Goal: Task Accomplishment & Management: Manage account settings

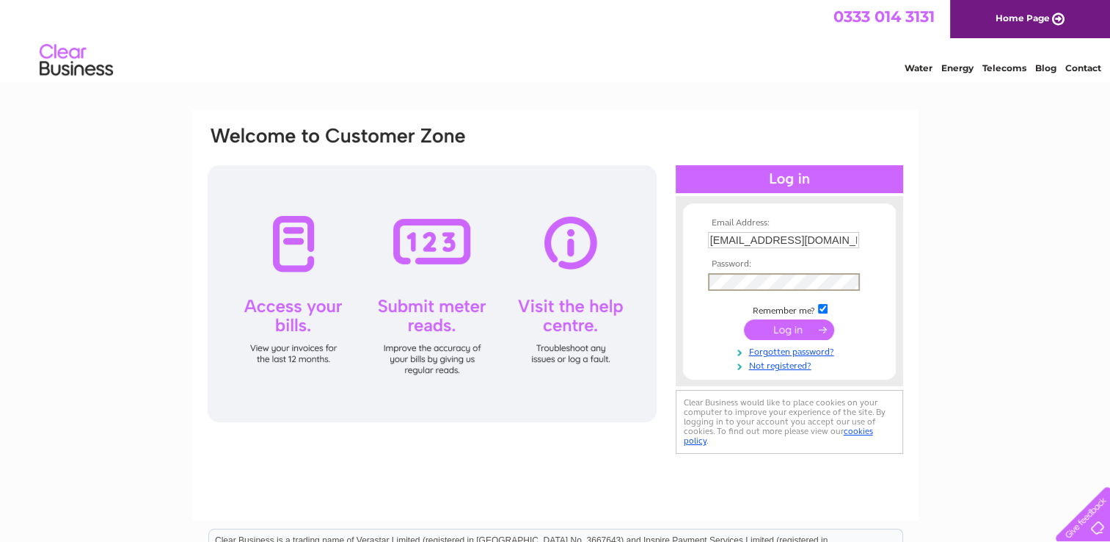
click at [773, 332] on input "submit" at bounding box center [789, 329] width 90 height 21
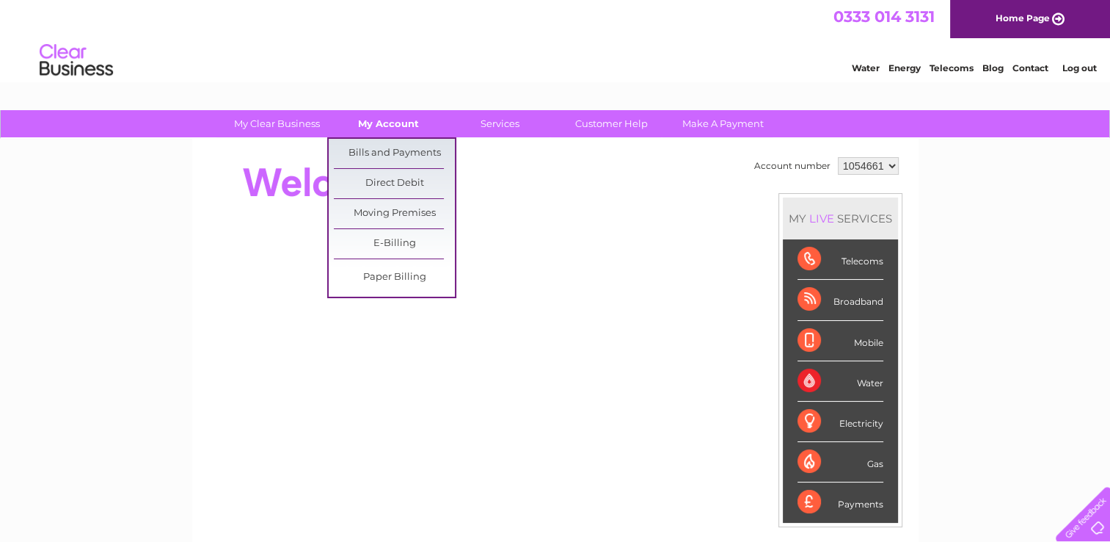
click at [409, 127] on link "My Account" at bounding box center [388, 123] width 121 height 27
click at [408, 146] on link "Bills and Payments" at bounding box center [394, 153] width 121 height 29
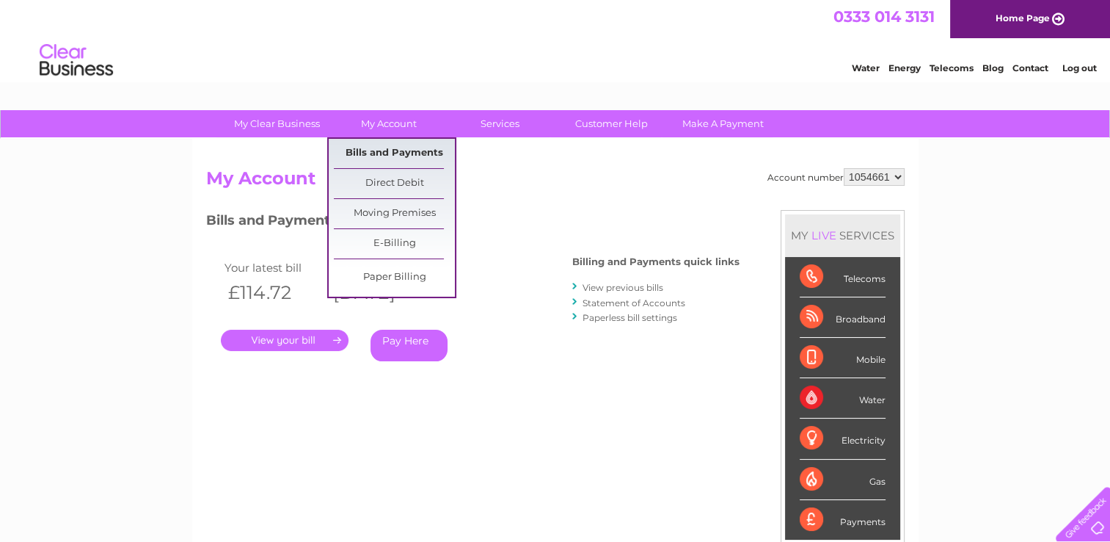
click at [376, 150] on link "Bills and Payments" at bounding box center [394, 153] width 121 height 29
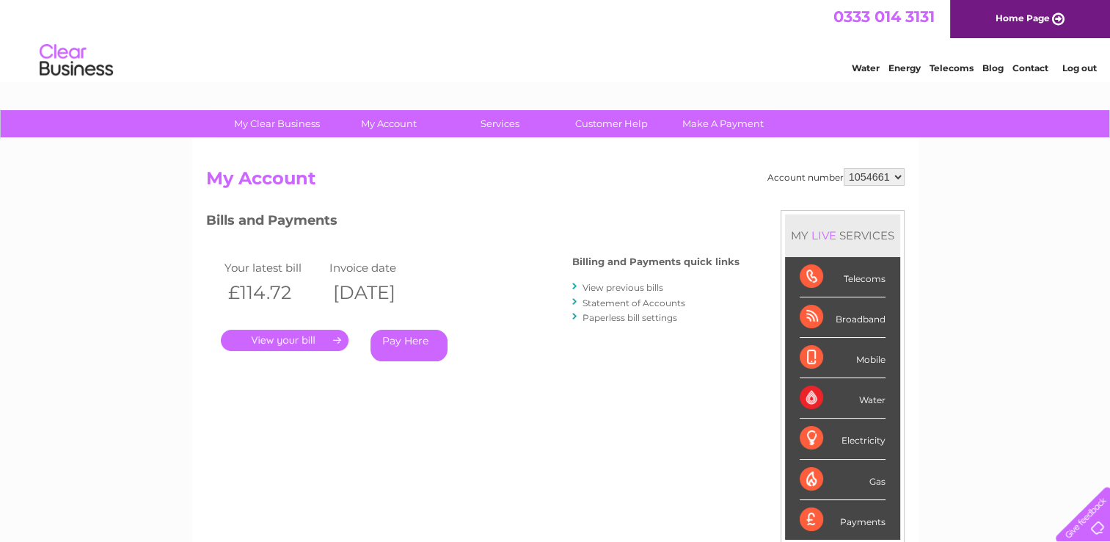
click at [613, 286] on link "View previous bills" at bounding box center [623, 287] width 81 height 11
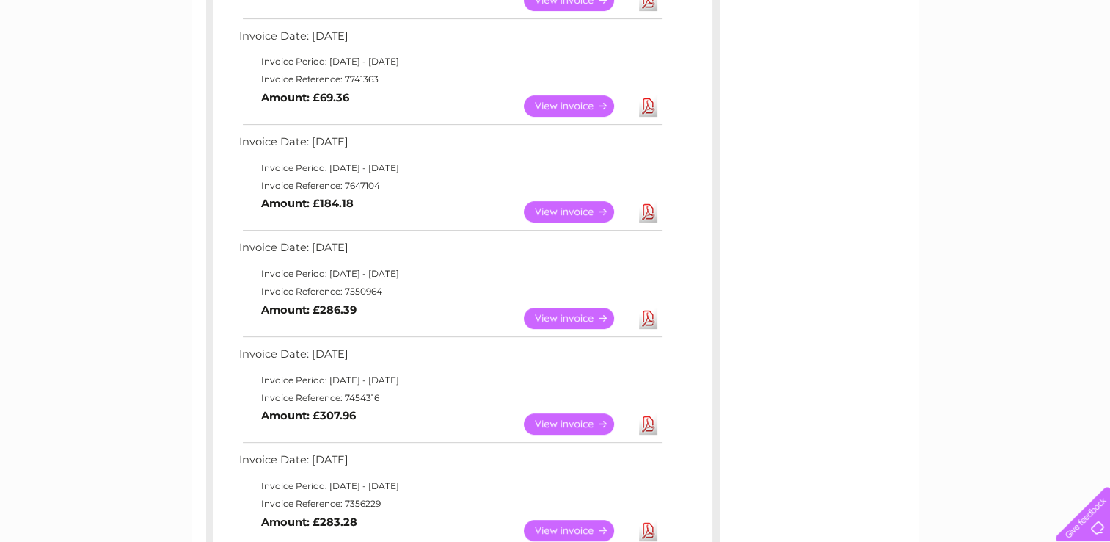
scroll to position [554, 0]
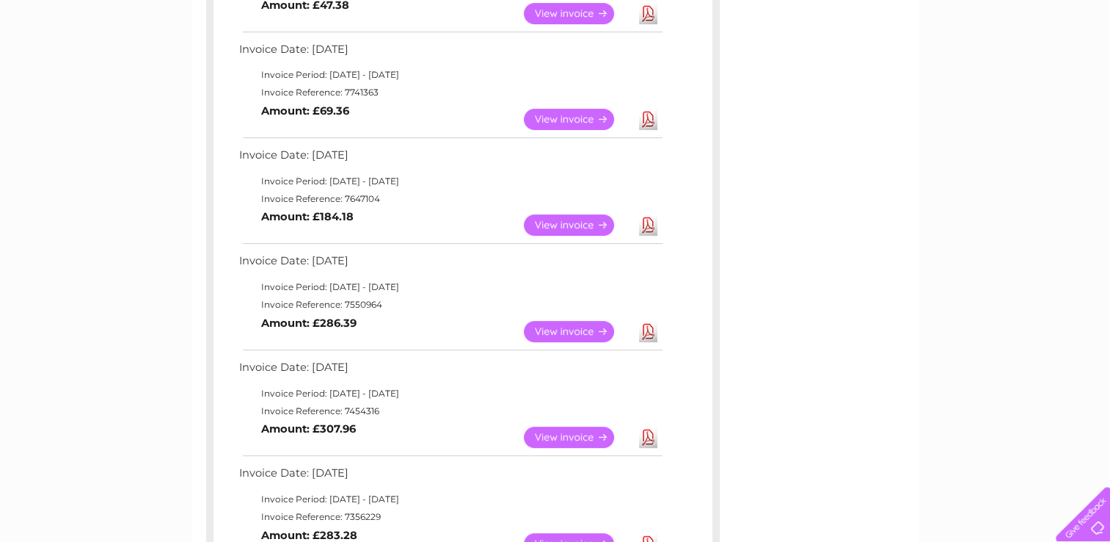
click at [561, 328] on link "View" at bounding box center [578, 331] width 108 height 21
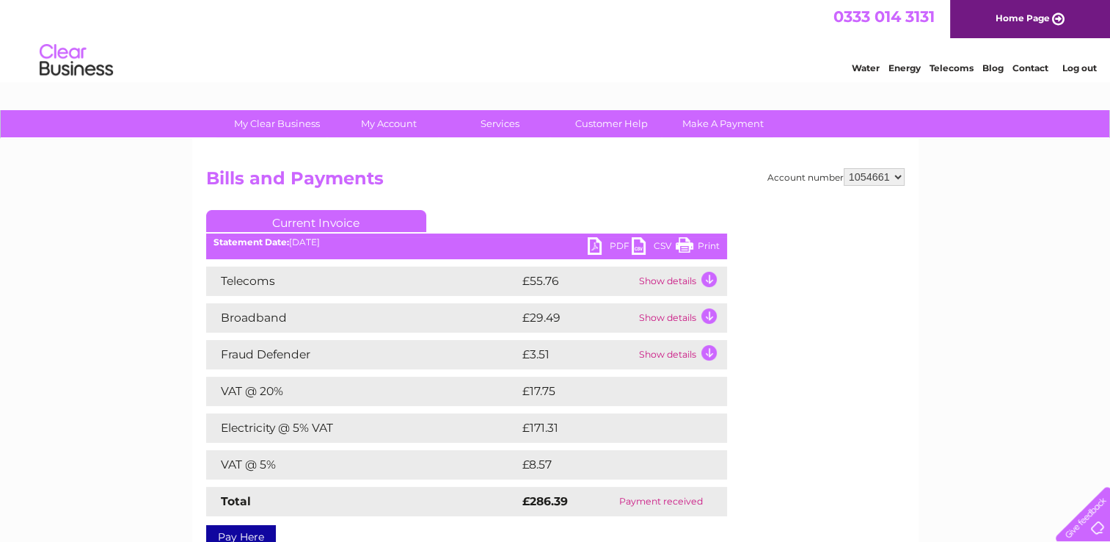
click at [594, 244] on link "PDF" at bounding box center [610, 247] width 44 height 21
click at [1083, 84] on div "Water Energy Telecoms Blog Contact Log out" at bounding box center [555, 62] width 1110 height 48
click at [1083, 71] on link "Log out" at bounding box center [1079, 67] width 34 height 11
